Goal: Navigation & Orientation: Find specific page/section

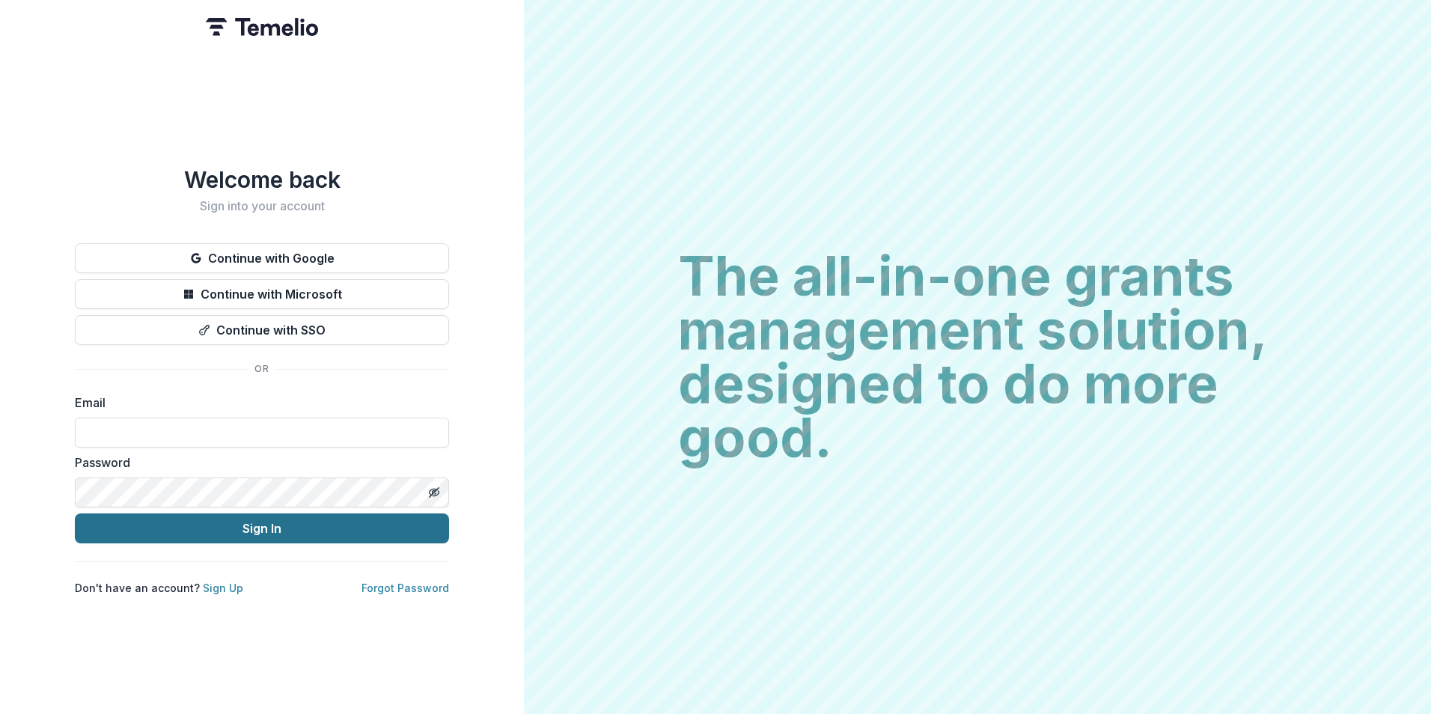
type input "**********"
click at [293, 515] on button "Sign In" at bounding box center [262, 528] width 374 height 30
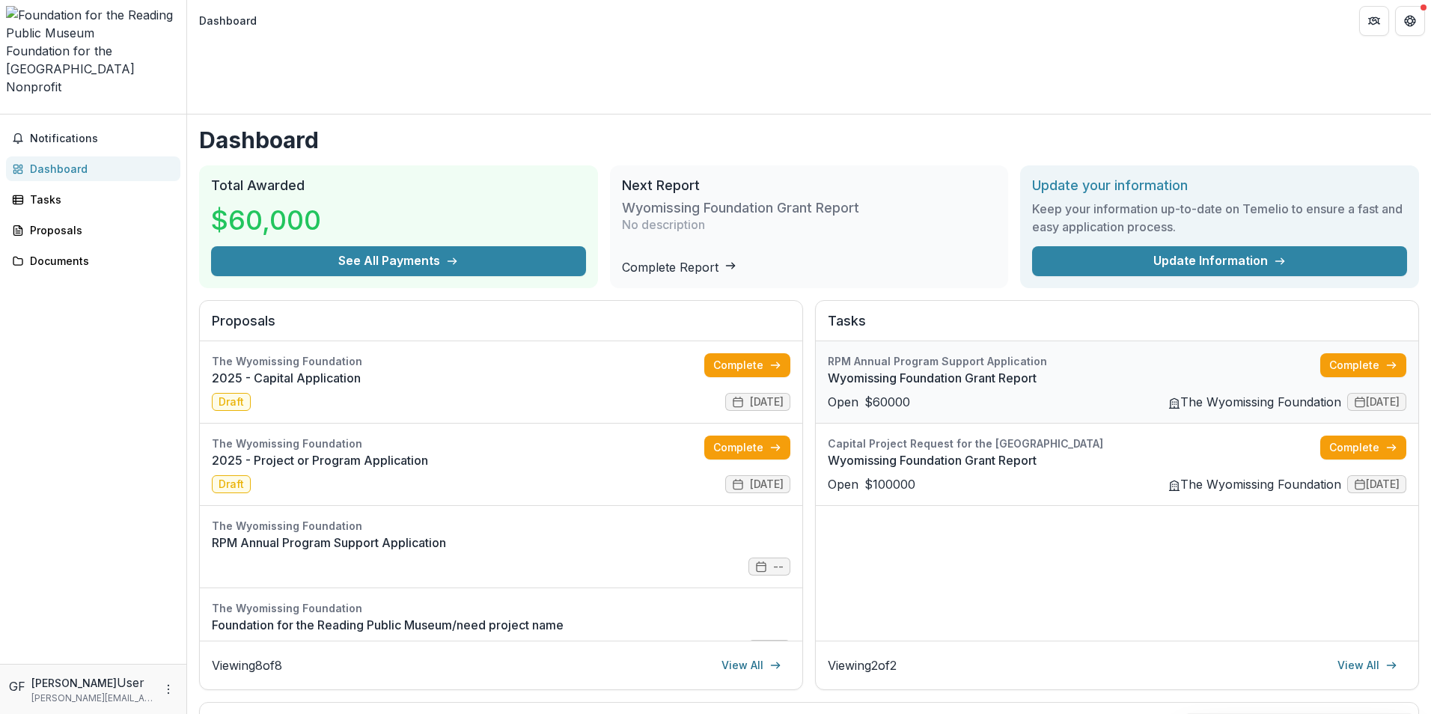
click at [965, 369] on link "Wyomissing Foundation Grant Report" at bounding box center [1074, 378] width 492 height 18
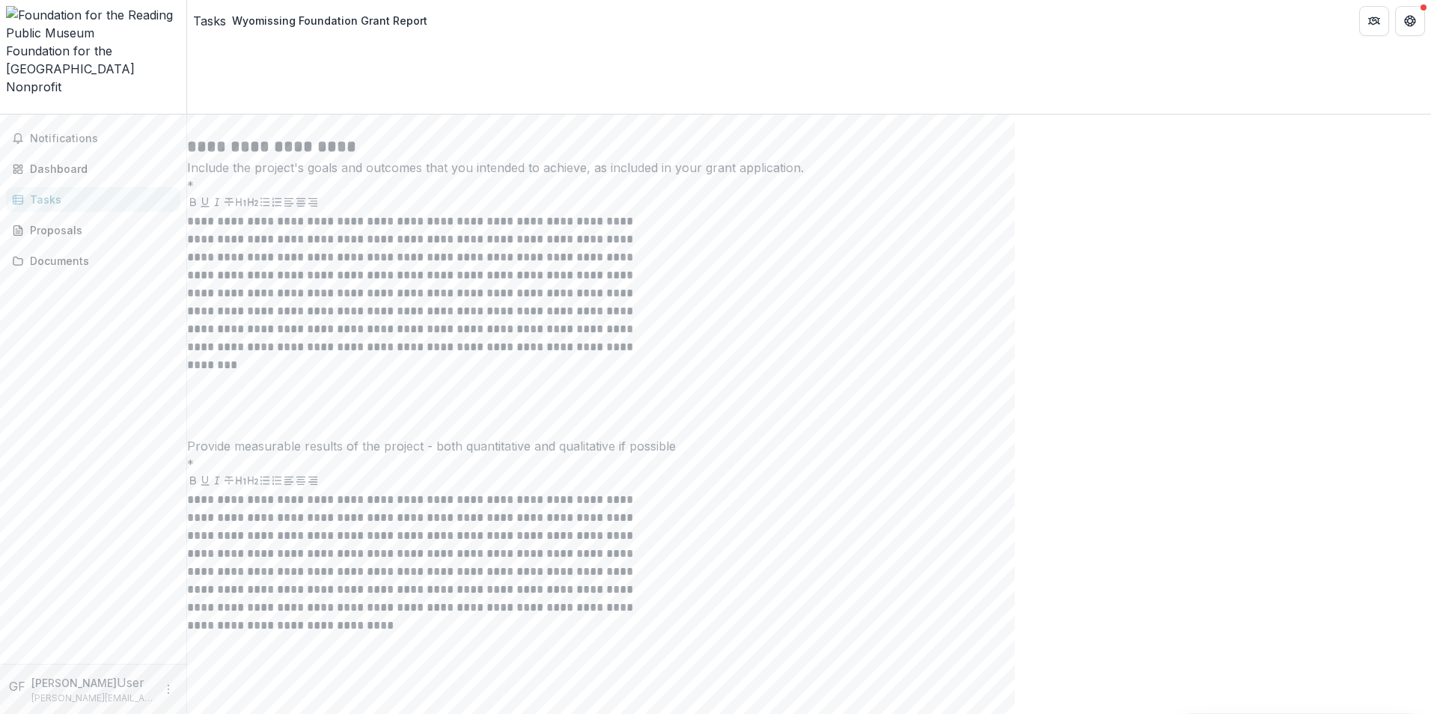
scroll to position [1871, 0]
click at [82, 187] on link "Tasks" at bounding box center [93, 199] width 174 height 25
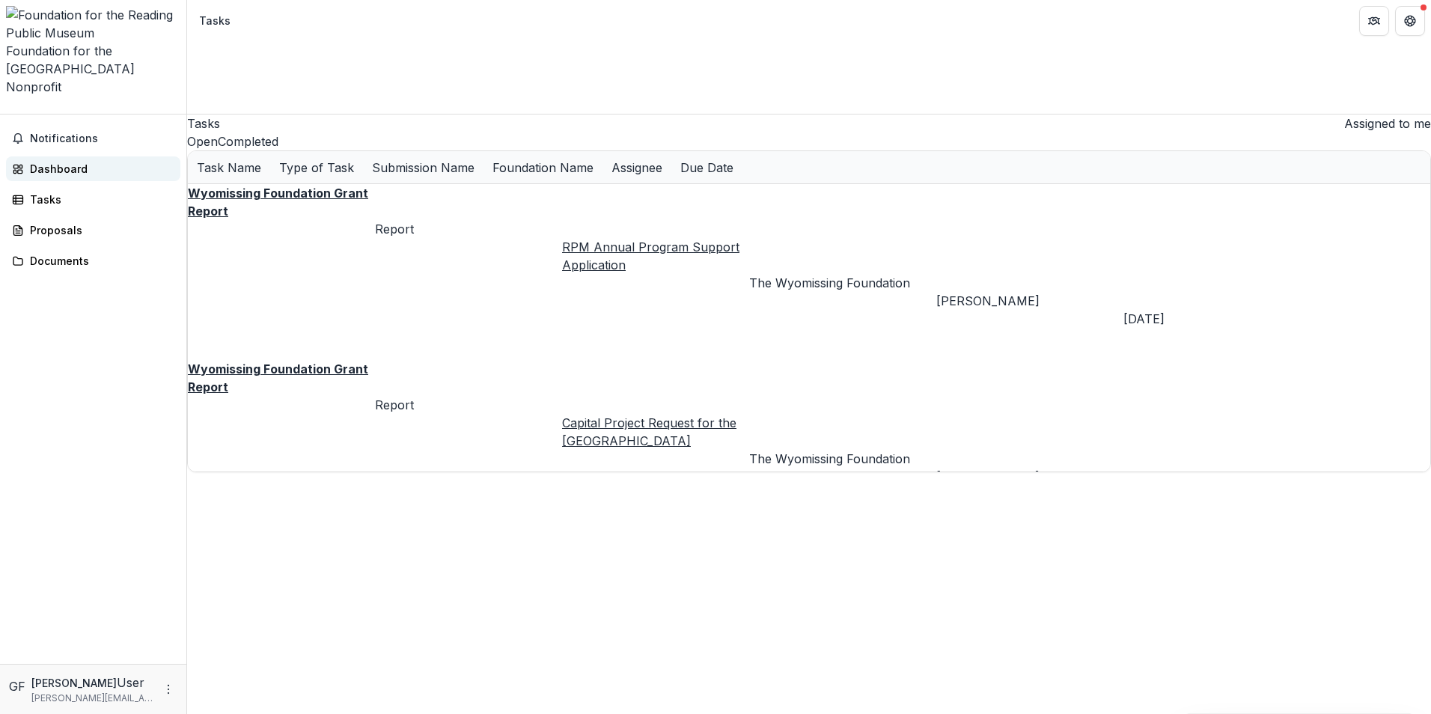
click at [68, 156] on link "Dashboard" at bounding box center [93, 168] width 174 height 25
